Goal: Find specific page/section: Find specific page/section

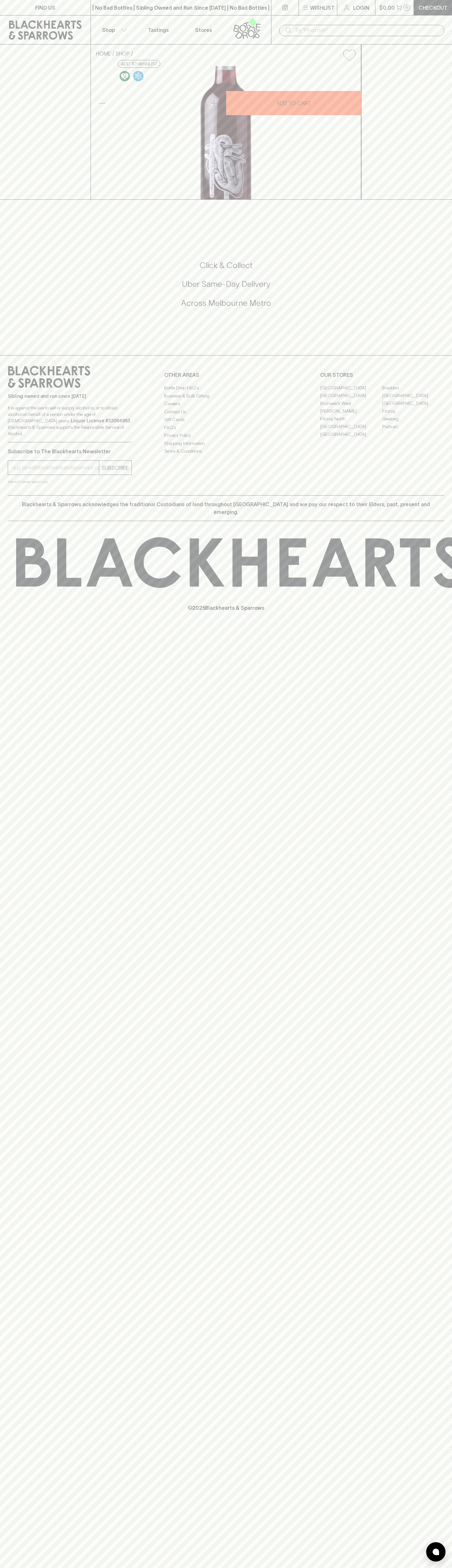
click at [351, 422] on link "Fitzroy North" at bounding box center [351, 419] width 62 height 8
click at [63, 8] on link "FIND US" at bounding box center [45, 7] width 90 height 15
click at [141, 1567] on html "FIND US | No Bad Bottles | Sibling Owned and Run Since 2006 | No Bad Bottles | …" at bounding box center [226, 784] width 452 height 1568
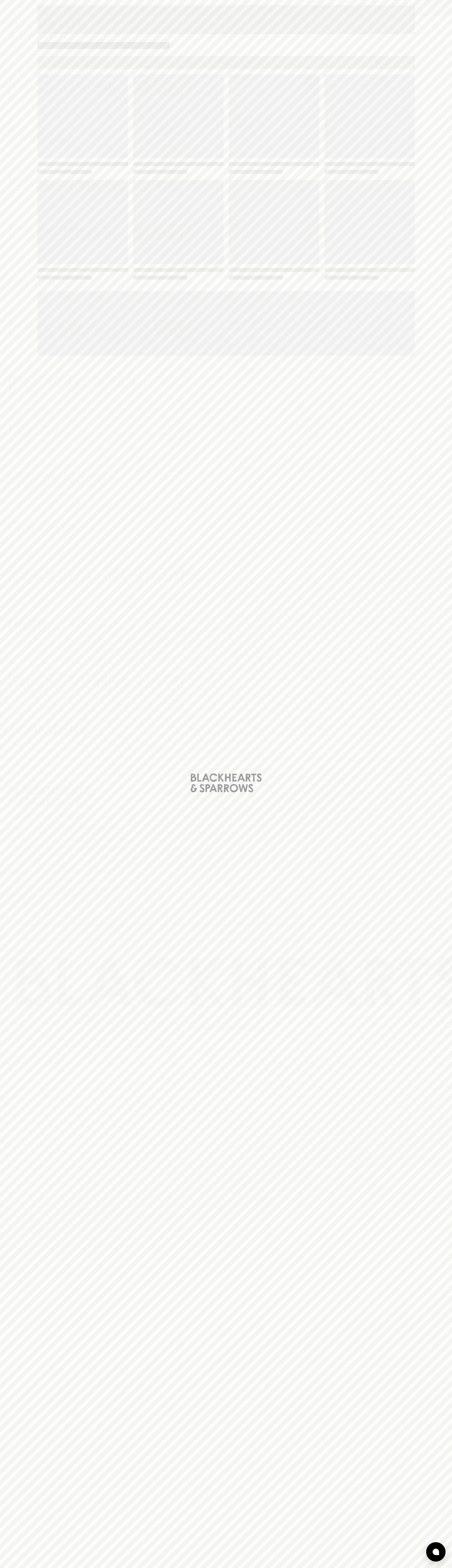
click at [10, 150] on div "Loading" at bounding box center [226, 784] width 452 height 1568
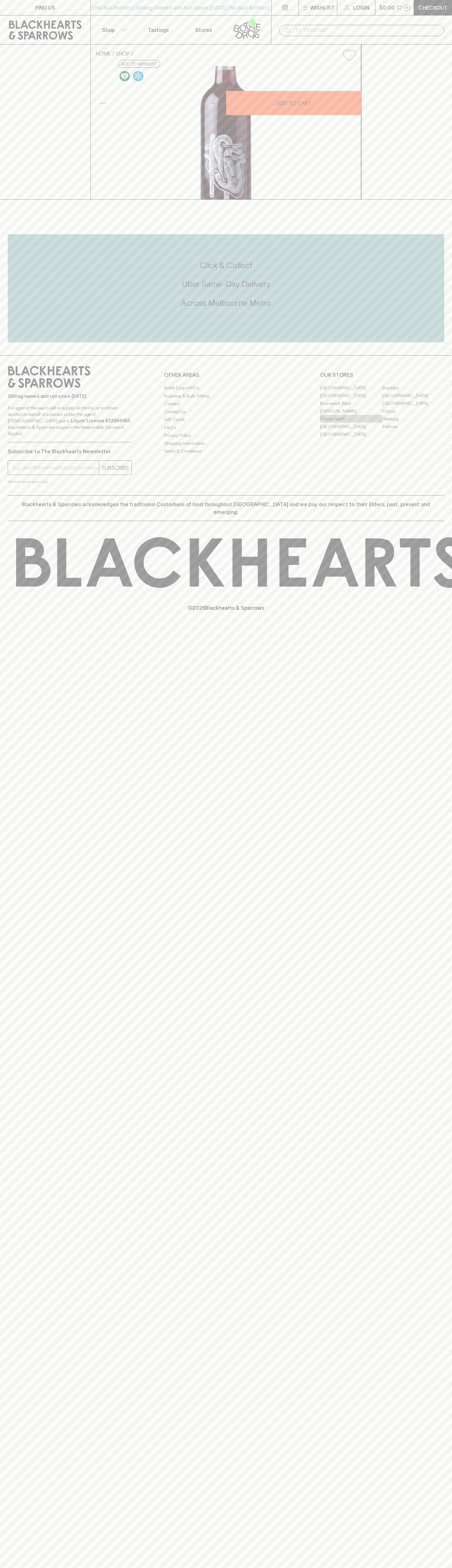
click at [351, 422] on link "Fitzroy North" at bounding box center [351, 419] width 62 height 8
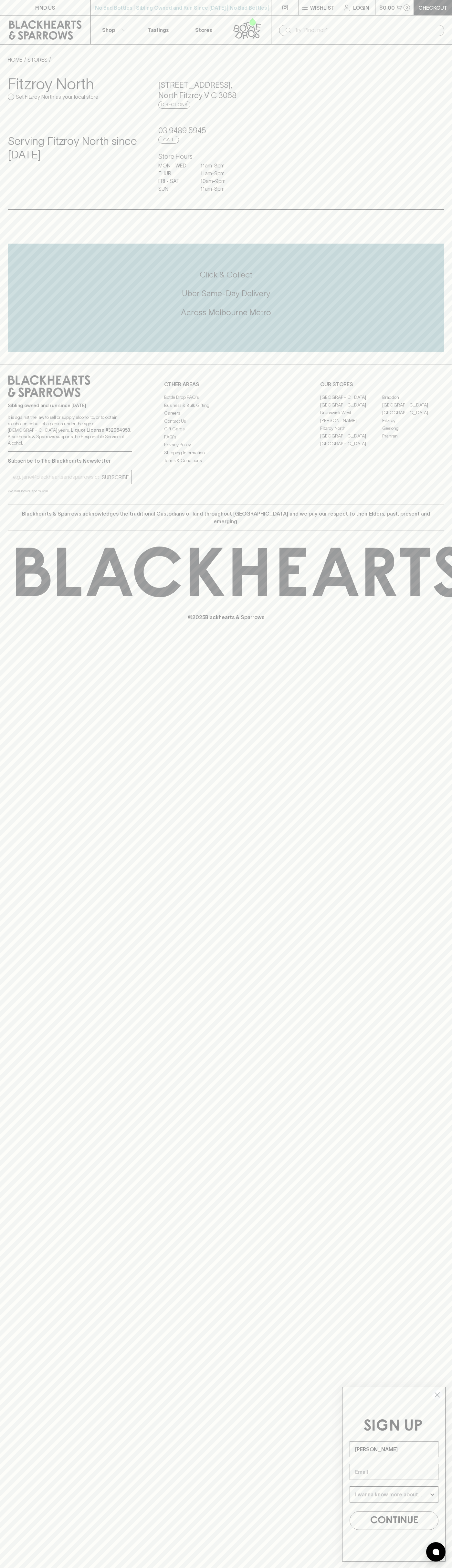
type input "[PERSON_NAME]"
